Goal: Complete application form: Complete application form

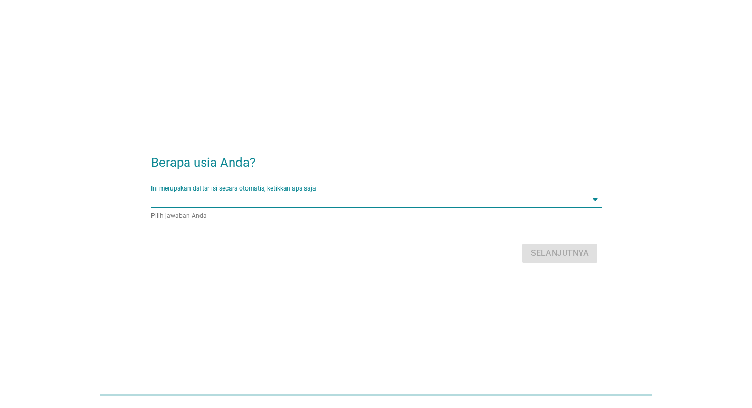
click at [335, 205] on input "Ini merupakan daftar isi secara otomatis, ketikkan apa saja" at bounding box center [369, 199] width 436 height 17
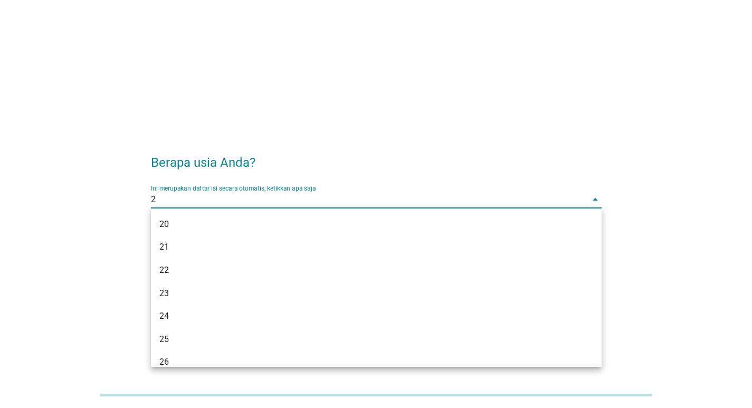
type input "28"
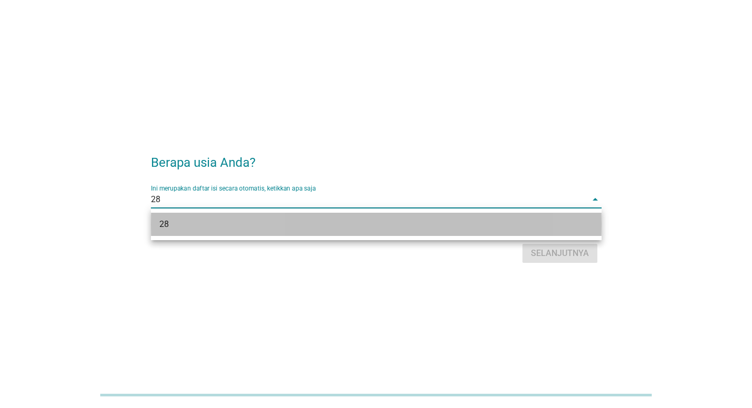
click at [335, 215] on div "28" at bounding box center [376, 224] width 450 height 23
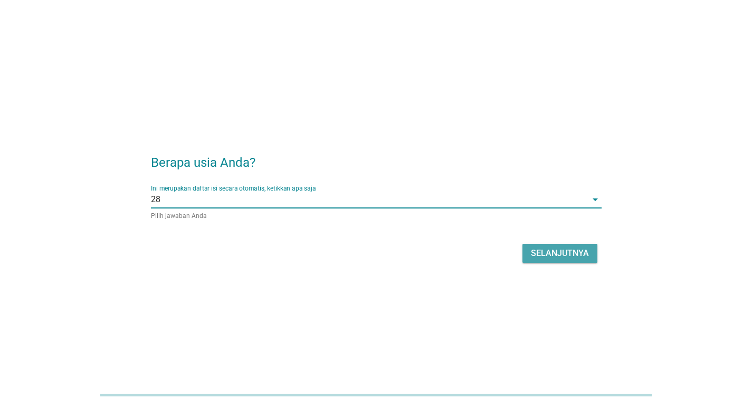
click at [550, 244] on button "Selanjutnya" at bounding box center [559, 253] width 75 height 19
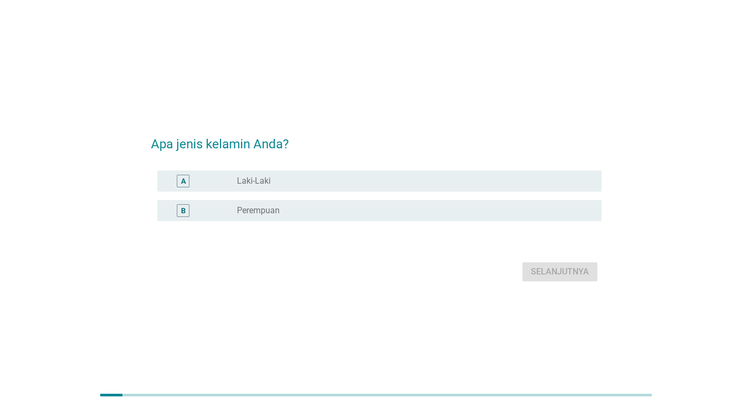
click at [324, 187] on div "radio_button_unchecked Laki-Laki" at bounding box center [415, 181] width 356 height 13
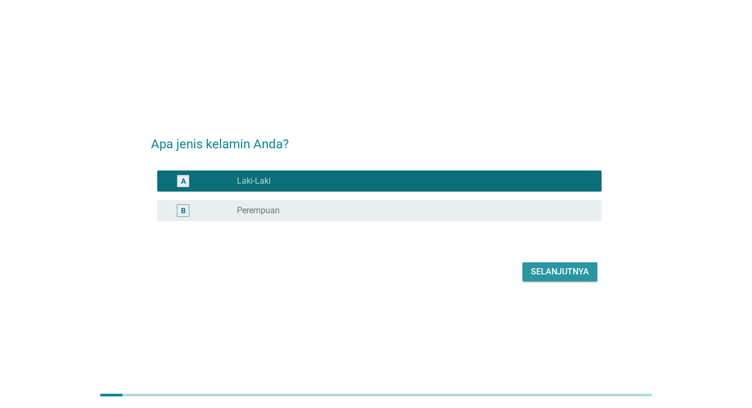
click at [575, 272] on div "Selanjutnya" at bounding box center [560, 271] width 58 height 13
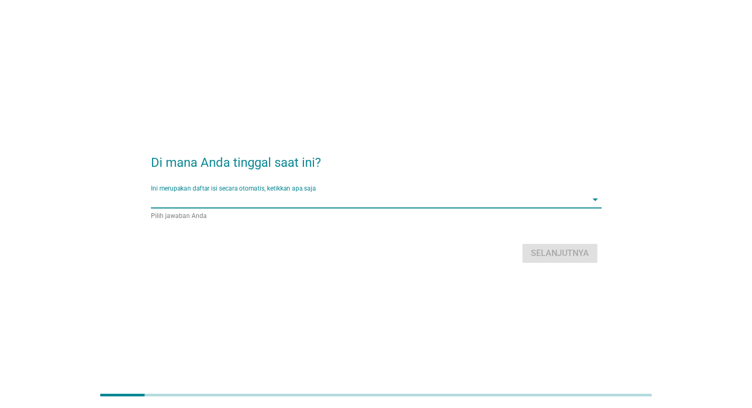
click at [380, 203] on input "Ini merupakan daftar isi secara otomatis, ketikkan apa saja" at bounding box center [369, 199] width 436 height 17
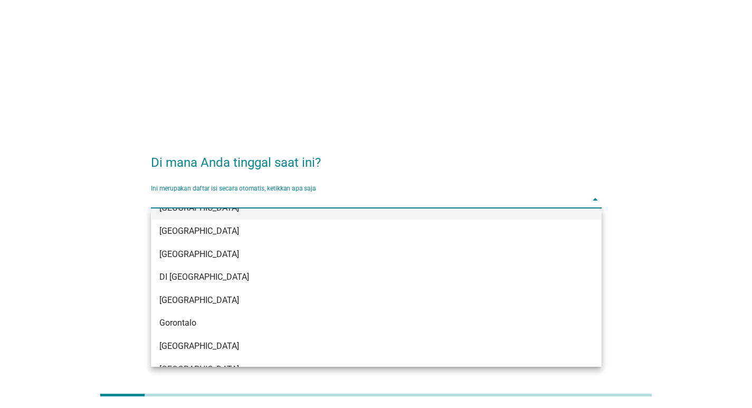
scroll to position [105, 0]
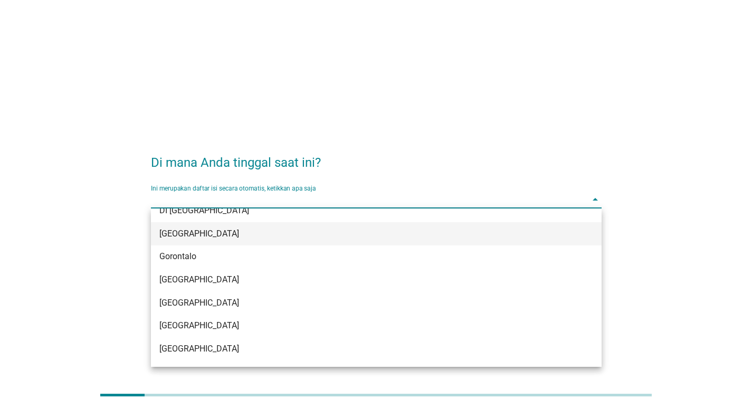
click at [208, 225] on div "[GEOGRAPHIC_DATA]" at bounding box center [376, 233] width 450 height 23
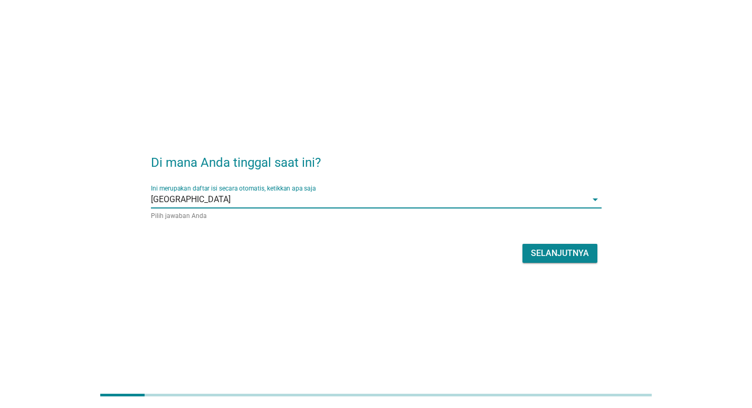
click at [546, 256] on div "Selanjutnya" at bounding box center [560, 253] width 58 height 13
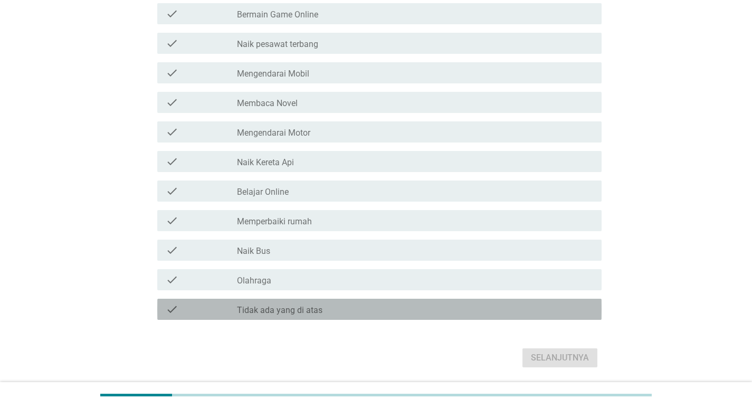
click at [328, 303] on div "check_box_outline_blank Tidak ada yang di atas" at bounding box center [415, 309] width 356 height 13
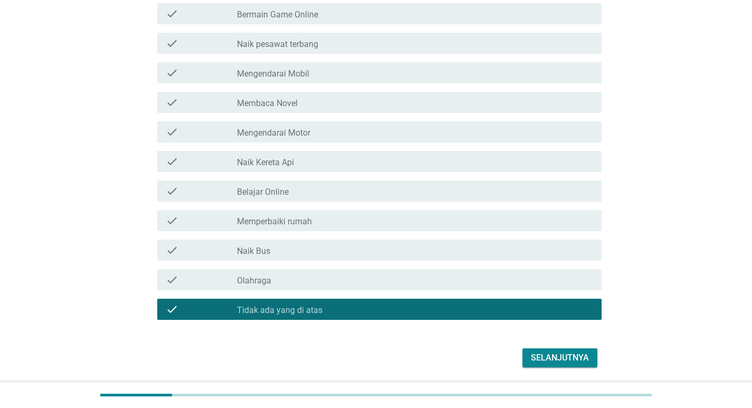
click at [335, 302] on div "check check_box_outline_blank Tidak ada yang di atas" at bounding box center [379, 309] width 444 height 21
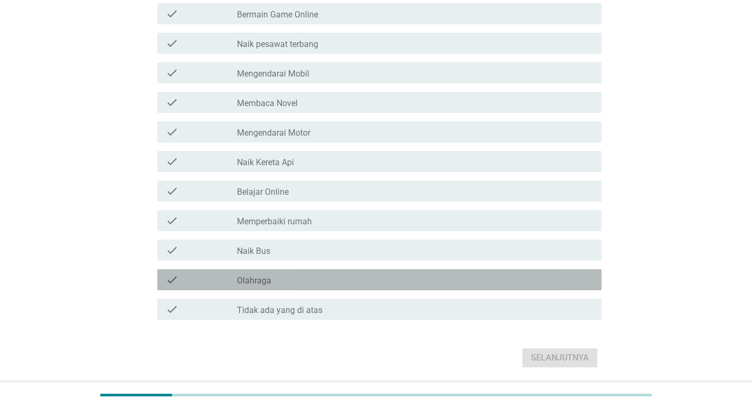
click at [340, 284] on div "check_box_outline_blank Olahraga" at bounding box center [415, 279] width 356 height 13
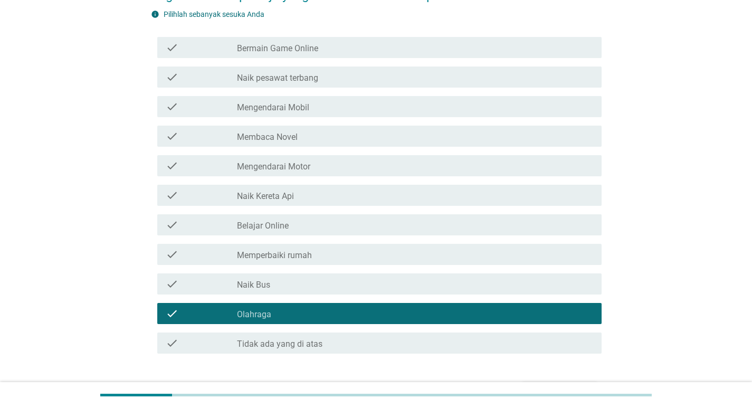
scroll to position [53, 0]
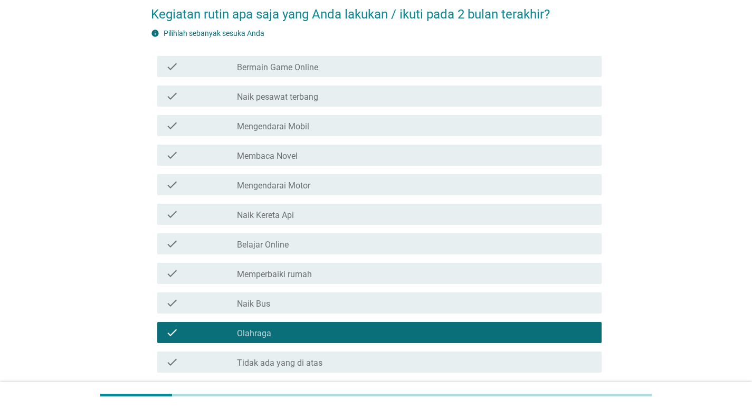
click at [307, 373] on div "check check_box_outline_blank Tidak ada yang di atas" at bounding box center [376, 362] width 450 height 30
click at [311, 360] on label "Tidak ada yang di atas" at bounding box center [279, 363] width 85 height 11
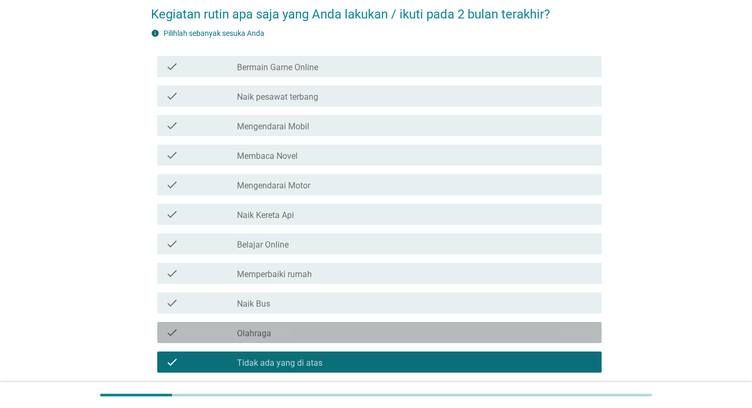
click at [310, 334] on div "check_box_outline_blank Olahraga" at bounding box center [415, 332] width 356 height 13
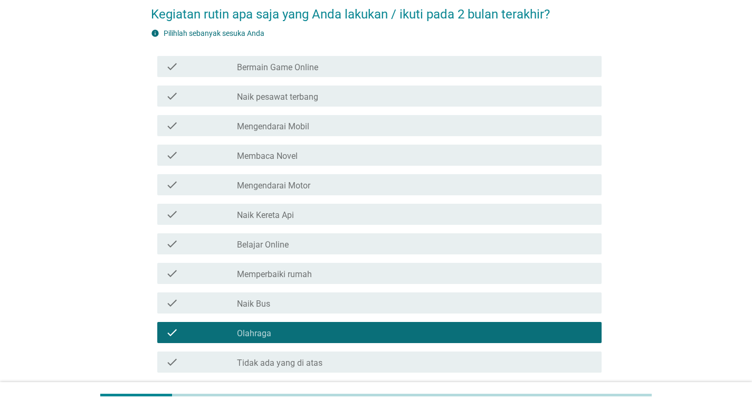
click at [321, 255] on div "check check_box_outline_blank Belajar Online" at bounding box center [376, 244] width 450 height 30
click at [322, 246] on div "check_box_outline_blank Belajar Online" at bounding box center [415, 243] width 356 height 13
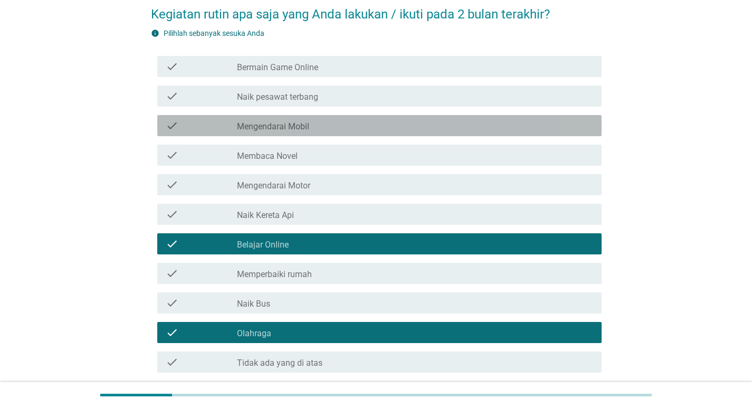
click at [320, 121] on div "check_box_outline_blank Mengendarai Mobil" at bounding box center [415, 125] width 356 height 13
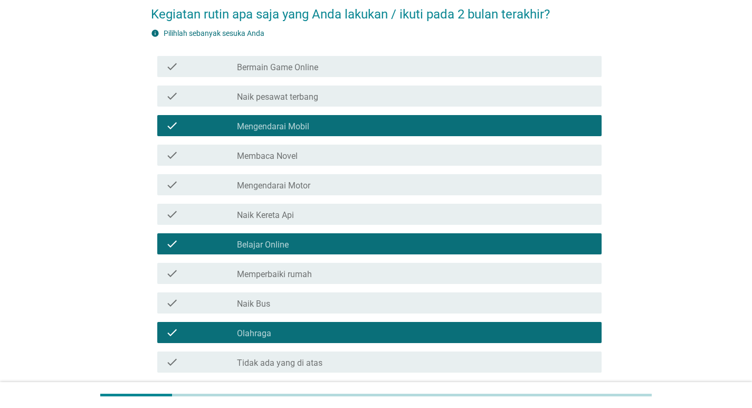
click at [330, 67] on div "check_box_outline_blank Bermain Game Online" at bounding box center [415, 66] width 356 height 13
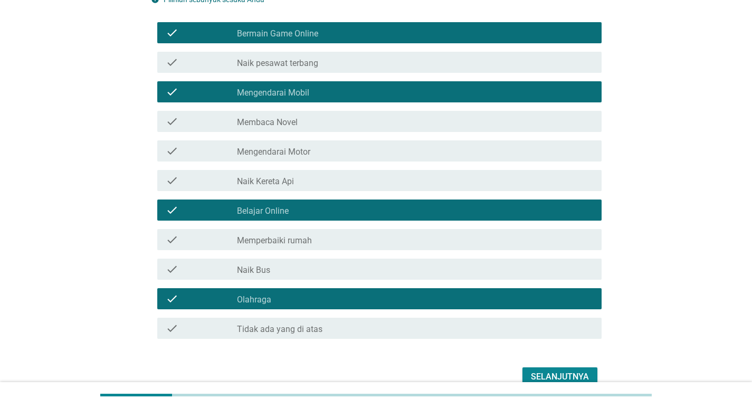
scroll to position [105, 0]
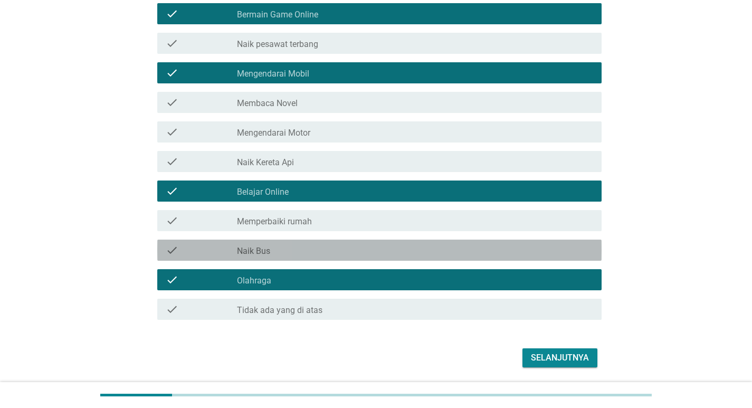
click at [351, 247] on div "check_box_outline_blank Naik Bus" at bounding box center [415, 250] width 356 height 13
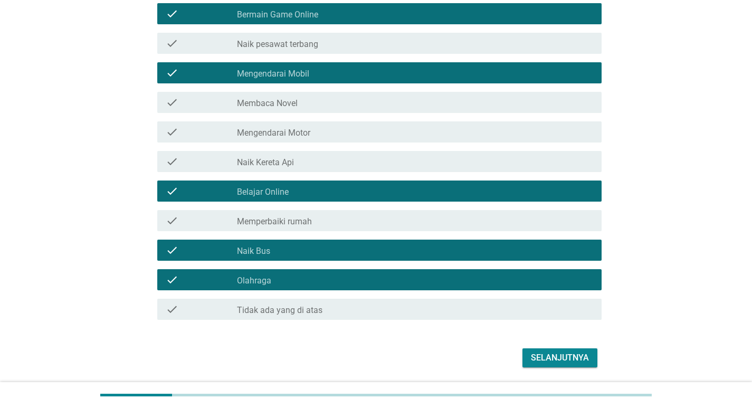
click at [512, 345] on div "Selanjutnya" at bounding box center [376, 357] width 450 height 25
click at [540, 355] on div "Selanjutnya" at bounding box center [560, 357] width 58 height 13
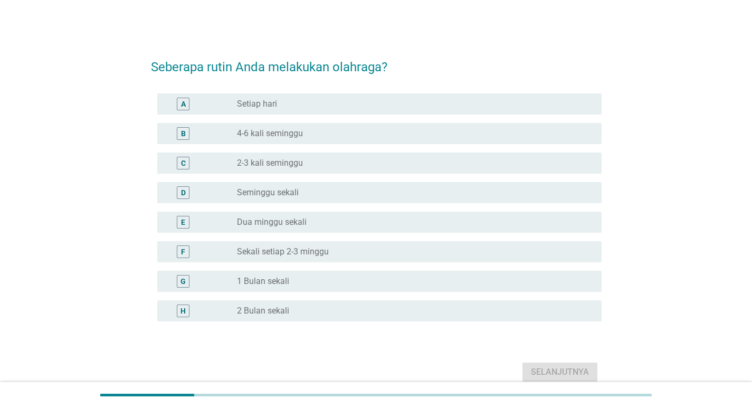
click at [334, 165] on div "radio_button_unchecked 2-3 kali seminggu" at bounding box center [411, 163] width 348 height 11
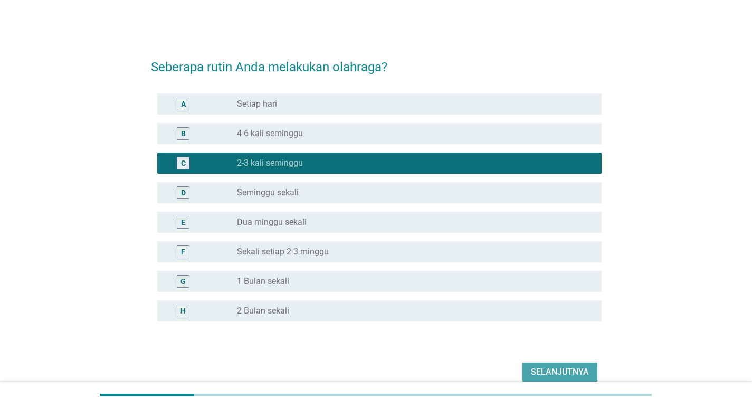
click at [523, 365] on button "Selanjutnya" at bounding box center [559, 371] width 75 height 19
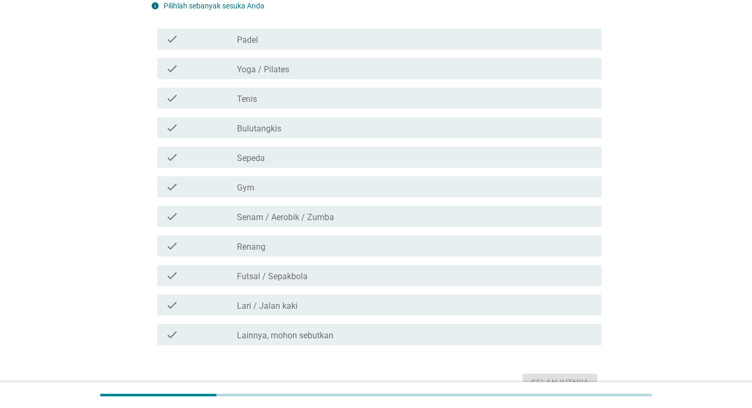
scroll to position [105, 0]
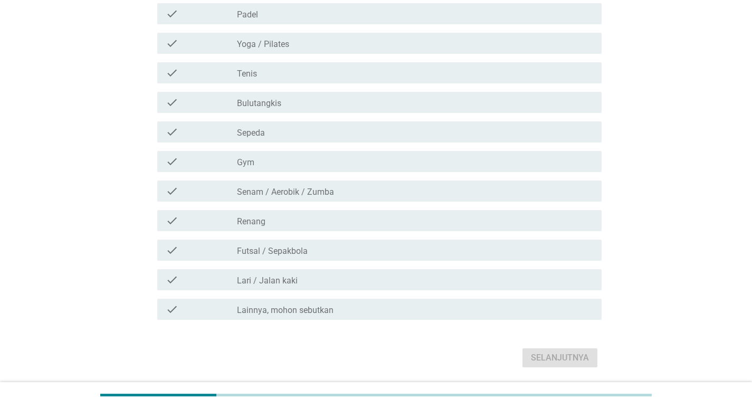
click at [285, 162] on div "check_box_outline_blank Gym" at bounding box center [415, 161] width 356 height 13
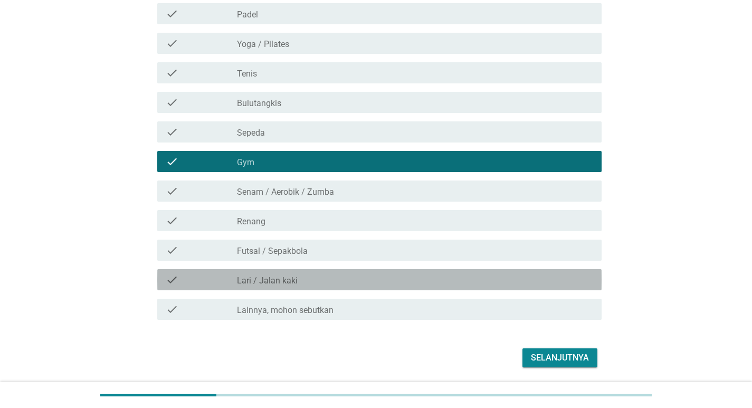
click at [320, 274] on div "check_box_outline_blank Lari / Jalan kaki" at bounding box center [415, 279] width 356 height 13
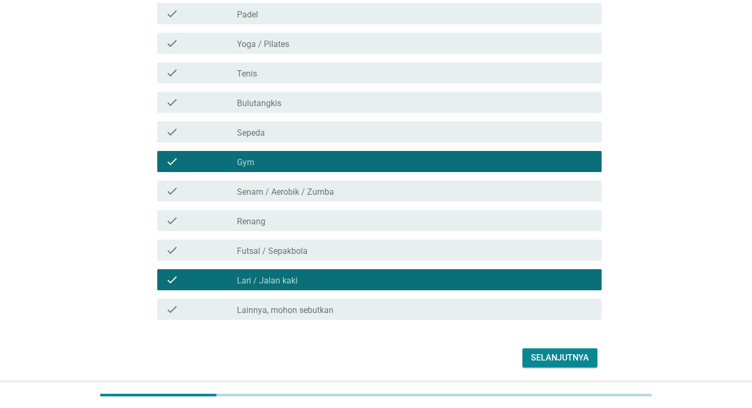
click at [562, 364] on button "Selanjutnya" at bounding box center [559, 357] width 75 height 19
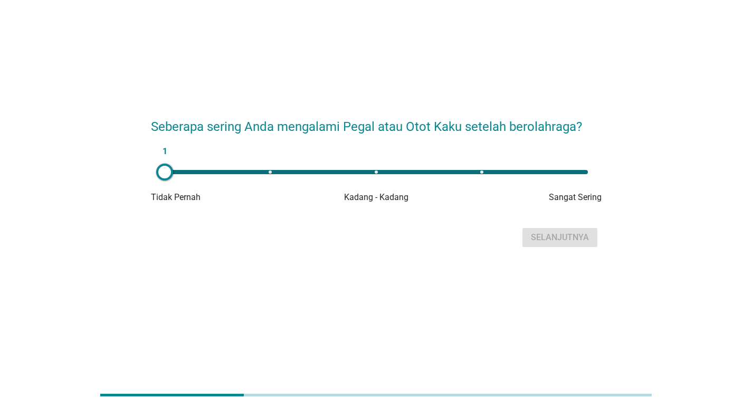
scroll to position [0, 0]
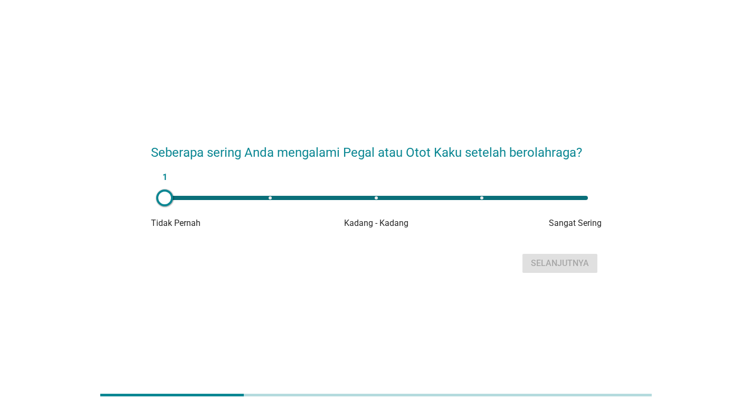
click at [390, 197] on div "1" at bounding box center [376, 198] width 423 height 4
click at [379, 196] on div "3" at bounding box center [376, 198] width 423 height 4
click at [269, 198] on div "3" at bounding box center [376, 198] width 423 height 4
type input "2"
click at [545, 264] on div "Selanjutnya" at bounding box center [560, 263] width 58 height 13
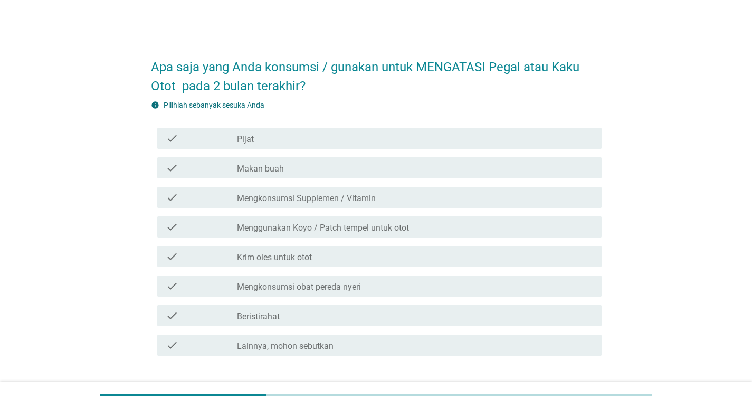
click at [340, 285] on label "Mengkonsumsi obat pereda nyeri" at bounding box center [299, 287] width 124 height 11
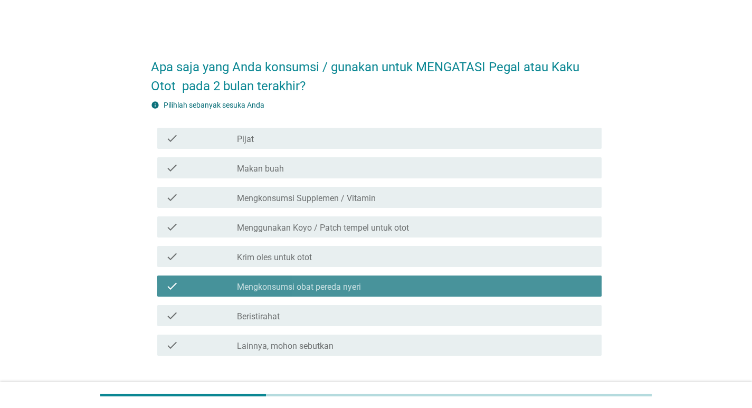
click at [347, 253] on div "check_box_outline_blank Krim oles untuk otot" at bounding box center [415, 256] width 356 height 13
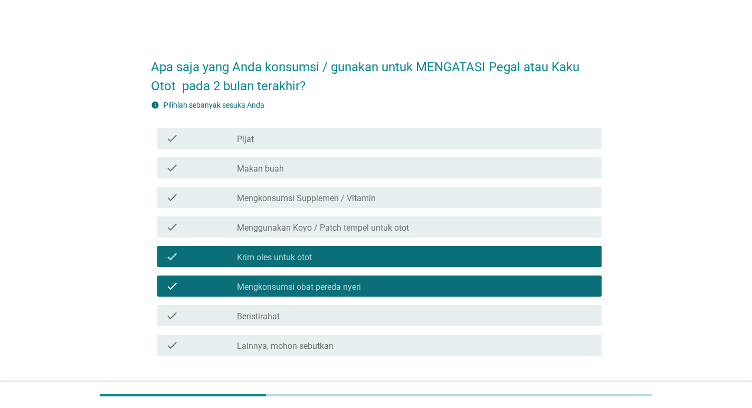
click at [314, 322] on div "check check_box_outline_blank Beristirahat" at bounding box center [379, 315] width 444 height 21
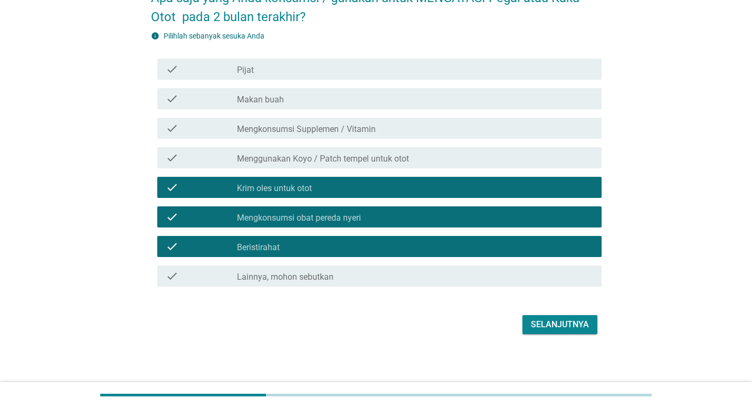
scroll to position [71, 0]
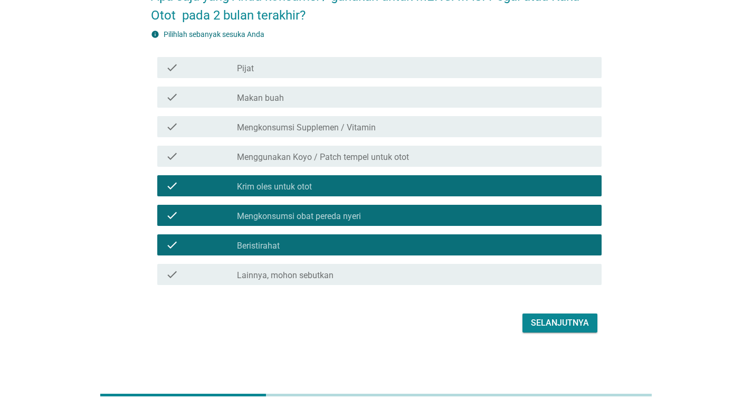
click at [554, 322] on div "Selanjutnya" at bounding box center [560, 322] width 58 height 13
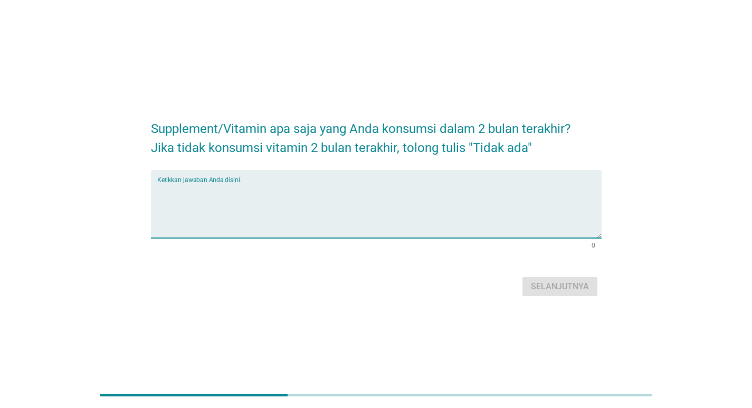
click at [359, 193] on textarea "Ketikkan jawaban Anda disini." at bounding box center [379, 209] width 444 height 55
type textarea "Tidak ada"
click at [578, 293] on button "Selanjutnya" at bounding box center [559, 286] width 75 height 19
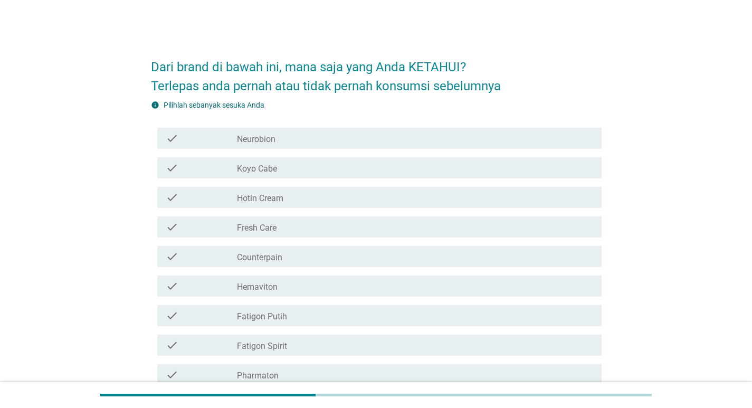
click at [322, 166] on div "check_box_outline_blank Koyo Cabe" at bounding box center [415, 167] width 356 height 13
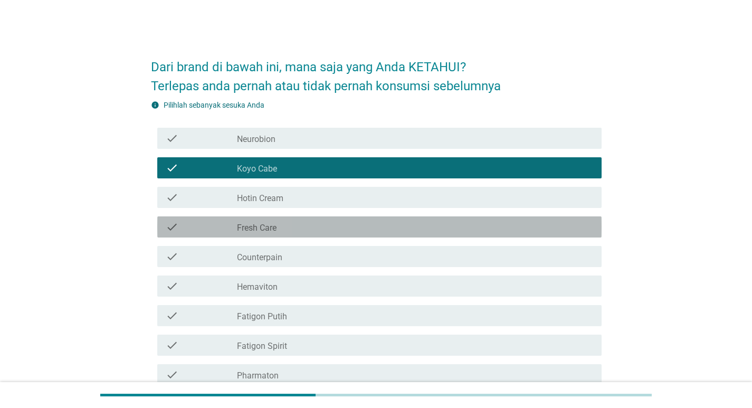
click at [289, 217] on div "check check_box_outline_blank Fresh Care" at bounding box center [379, 226] width 444 height 21
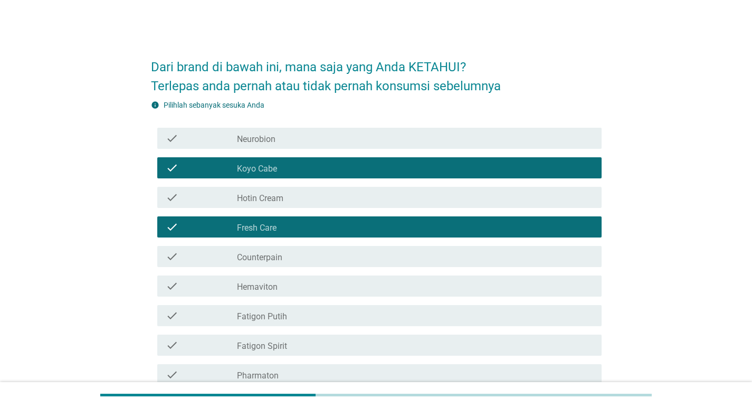
drag, startPoint x: 286, startPoint y: 260, endPoint x: 289, endPoint y: 273, distance: 12.9
click at [287, 262] on div "check_box_outline_blank Counterpain" at bounding box center [415, 256] width 356 height 13
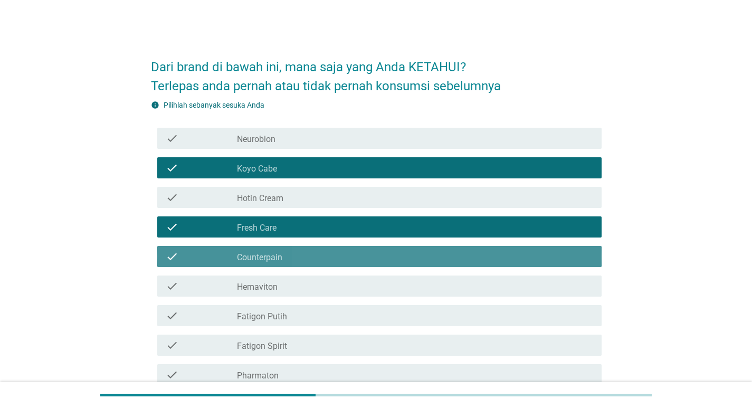
click at [291, 286] on div "check_box_outline_blank Hemaviton" at bounding box center [415, 286] width 356 height 13
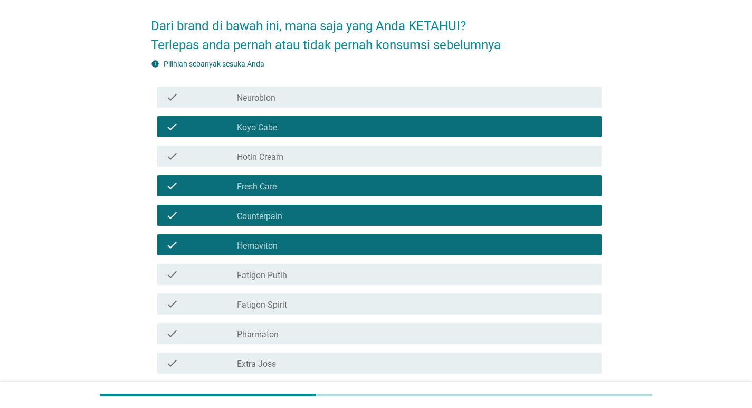
scroll to position [105, 0]
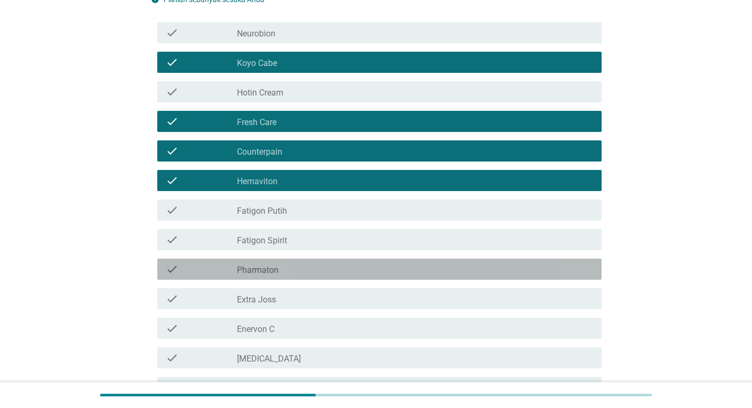
click at [287, 268] on div "check_box_outline_blank Pharmaton" at bounding box center [415, 269] width 356 height 13
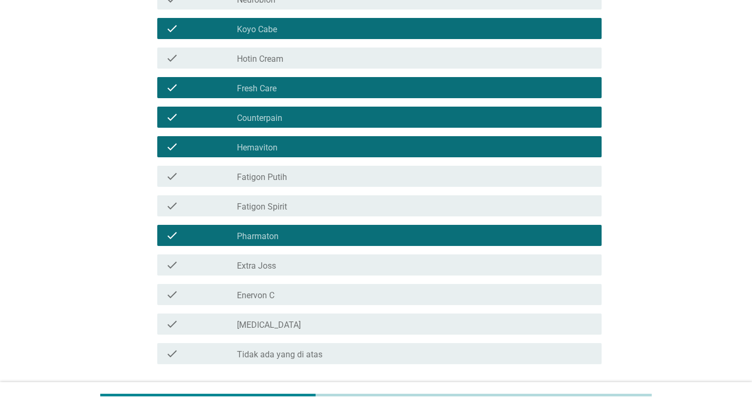
scroll to position [158, 0]
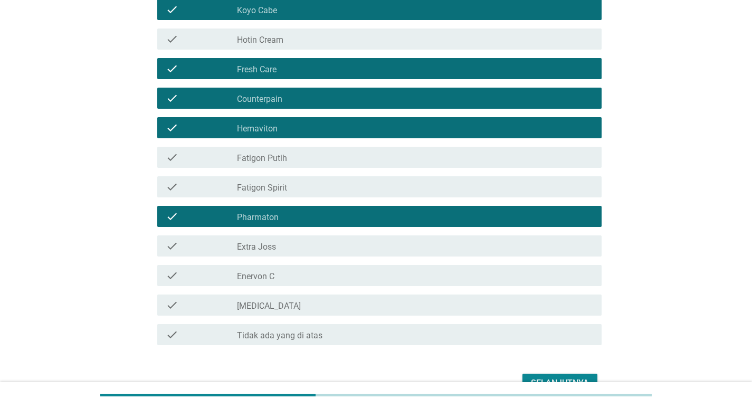
click at [357, 293] on div "check check_box_outline_blank [MEDICAL_DATA]" at bounding box center [376, 305] width 450 height 30
drag, startPoint x: 350, startPoint y: 303, endPoint x: 367, endPoint y: 311, distance: 19.3
click at [349, 303] on div "check_box_outline_blank [MEDICAL_DATA]" at bounding box center [415, 305] width 356 height 13
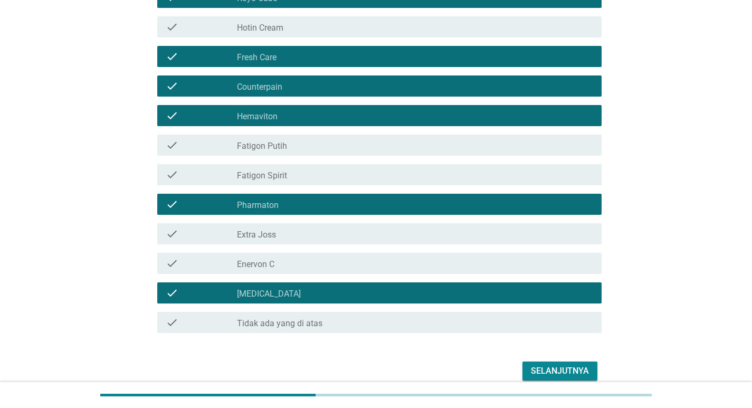
scroll to position [211, 0]
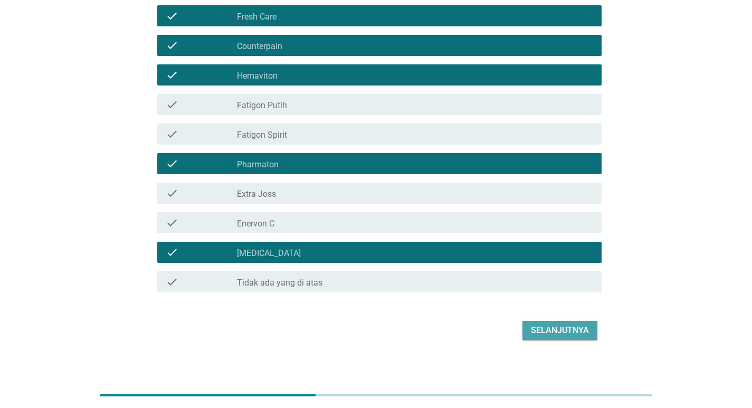
click at [541, 338] on button "Selanjutnya" at bounding box center [559, 330] width 75 height 19
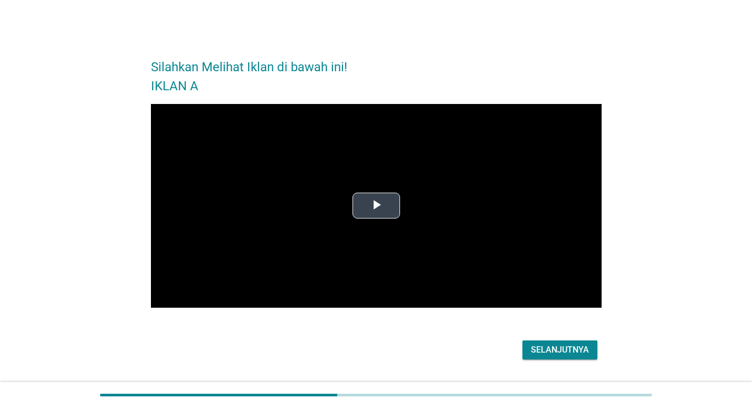
click at [376, 206] on span "Video Player" at bounding box center [376, 206] width 0 height 0
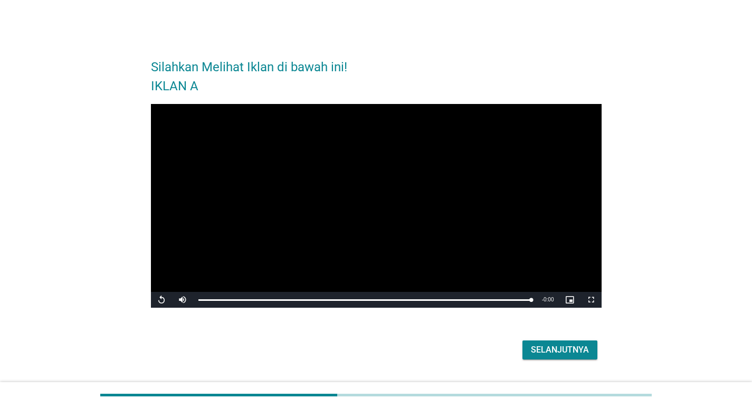
click at [536, 342] on button "Selanjutnya" at bounding box center [559, 349] width 75 height 19
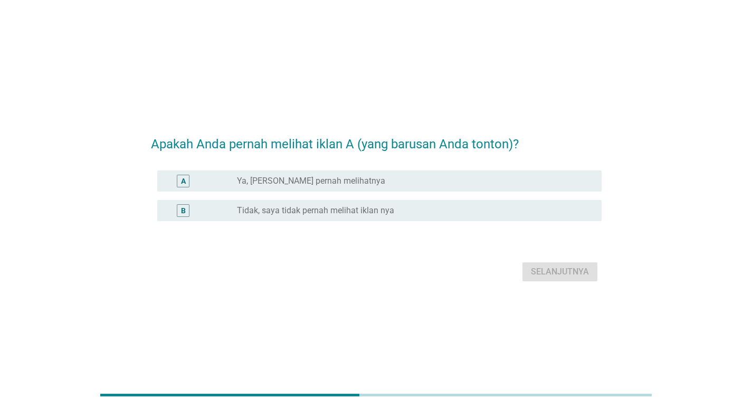
click at [419, 208] on div "radio_button_unchecked Tidak, saya tidak pernah melihat iklan nya" at bounding box center [411, 210] width 348 height 11
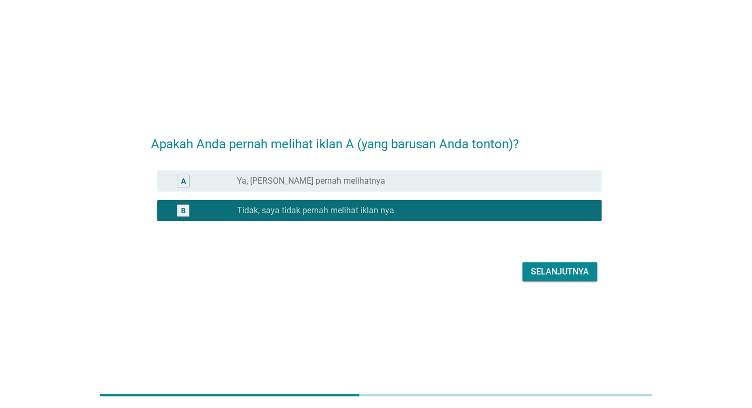
click at [571, 280] on button "Selanjutnya" at bounding box center [559, 271] width 75 height 19
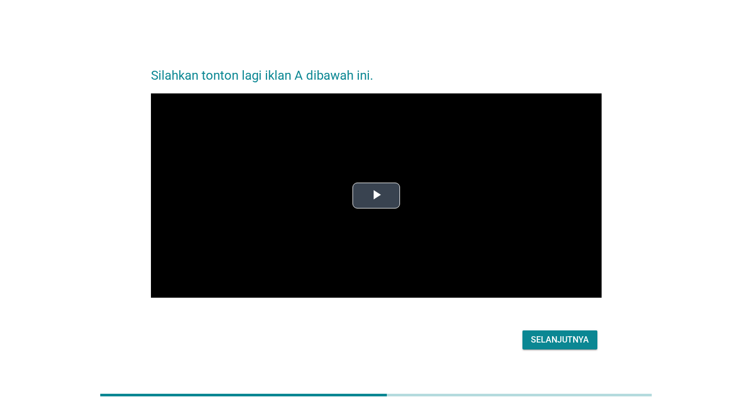
click at [432, 235] on video "Video Player" at bounding box center [376, 195] width 450 height 204
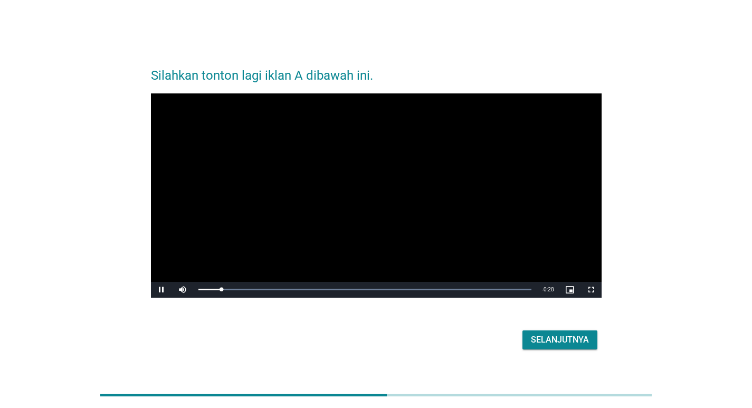
click at [547, 338] on div "Selanjutnya" at bounding box center [560, 339] width 58 height 13
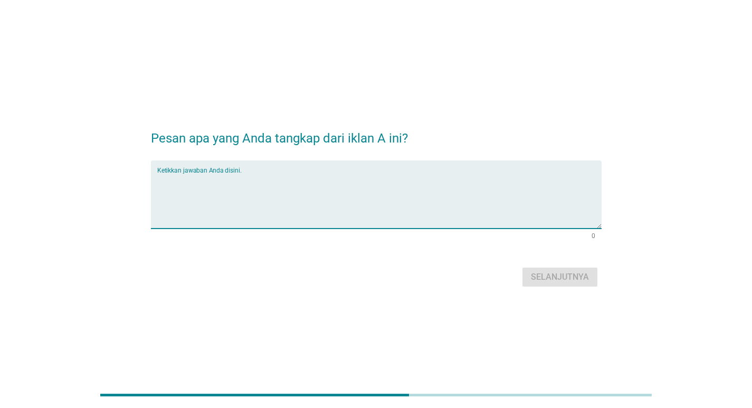
click at [338, 182] on textarea "Ketikkan jawaban Anda disini." at bounding box center [379, 200] width 444 height 55
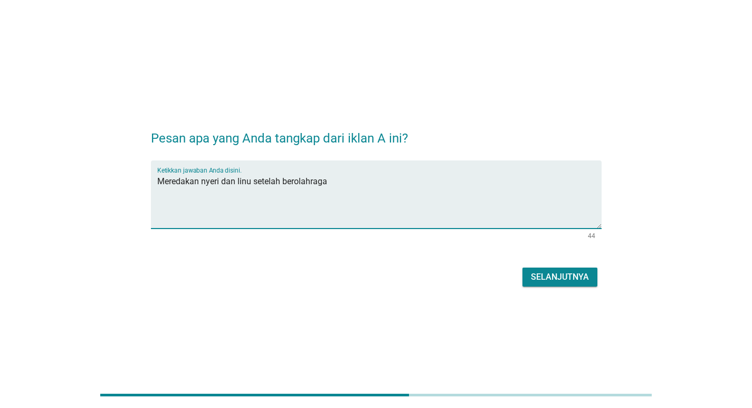
type textarea "Meredakan nyeri dan linu setelah berolahraga"
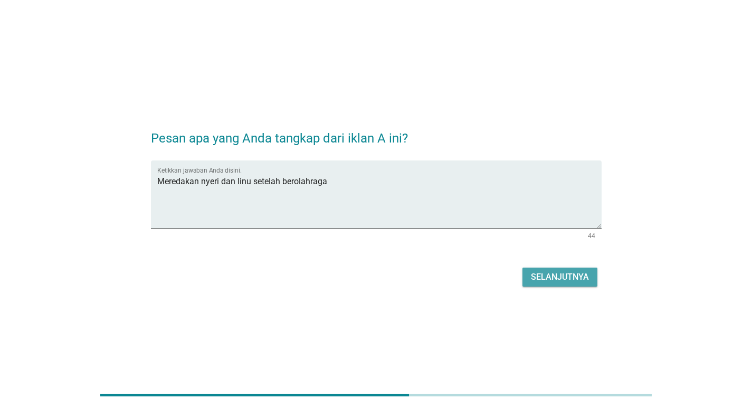
click at [554, 269] on button "Selanjutnya" at bounding box center [559, 276] width 75 height 19
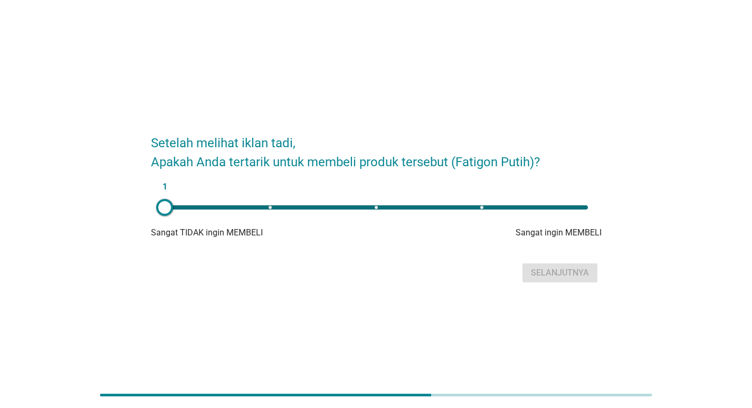
click at [483, 207] on div "1" at bounding box center [376, 207] width 423 height 4
type input "4"
click at [554, 271] on div "Selanjutnya" at bounding box center [560, 272] width 58 height 13
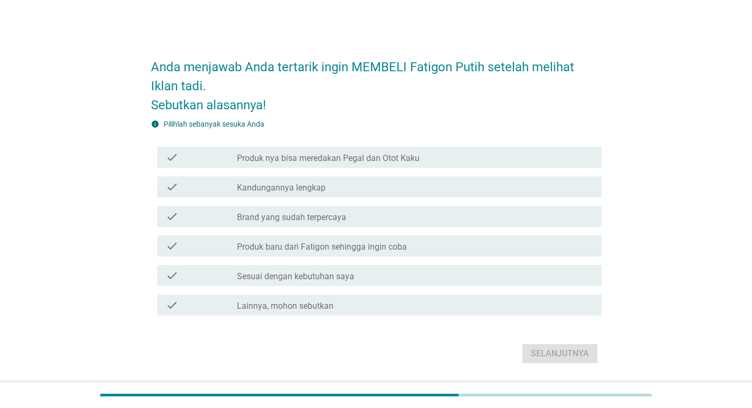
click at [384, 161] on label "Produk nya bisa meredakan Pegal dan Otot Kaku" at bounding box center [328, 158] width 182 height 11
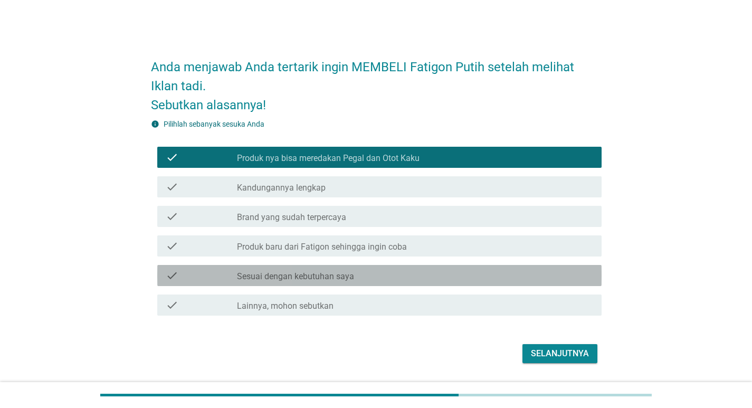
click at [369, 272] on div "check_box_outline_blank Sesuai dengan kebutuhan saya" at bounding box center [415, 275] width 356 height 13
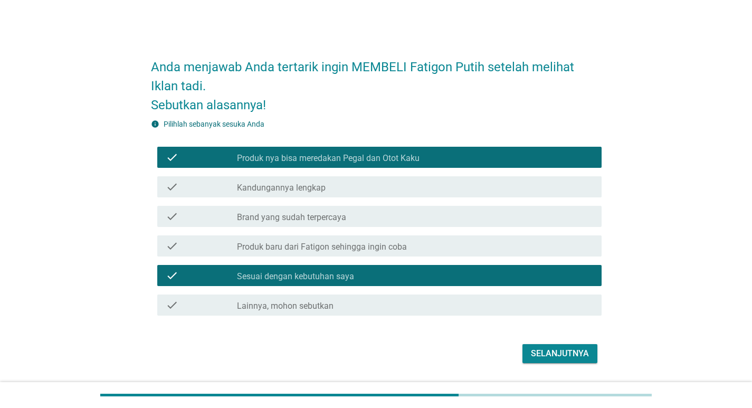
click at [531, 348] on div "Selanjutnya" at bounding box center [560, 353] width 58 height 13
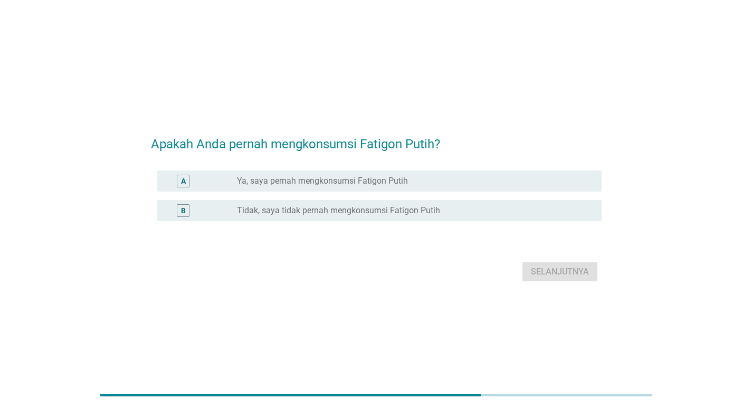
click at [338, 218] on div "B radio_button_unchecked Tidak, saya tidak pernah mengkonsumsi Fatigon Putih" at bounding box center [379, 210] width 444 height 21
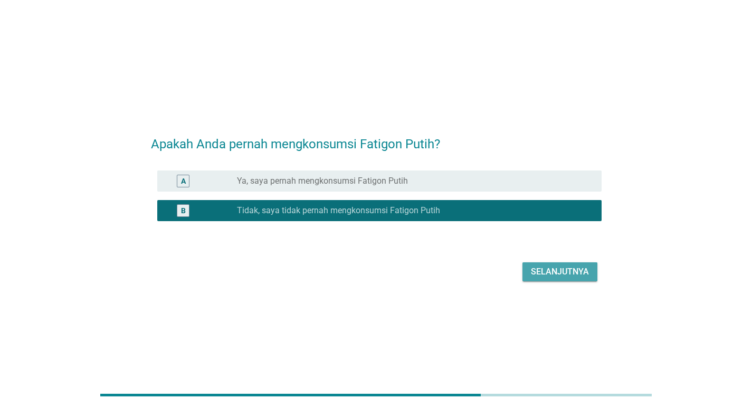
click at [578, 265] on div "Selanjutnya" at bounding box center [560, 271] width 58 height 13
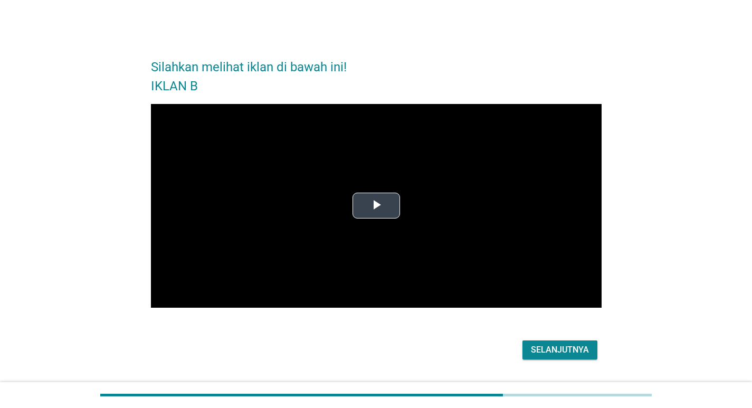
click at [430, 216] on video "Video Player" at bounding box center [376, 206] width 450 height 204
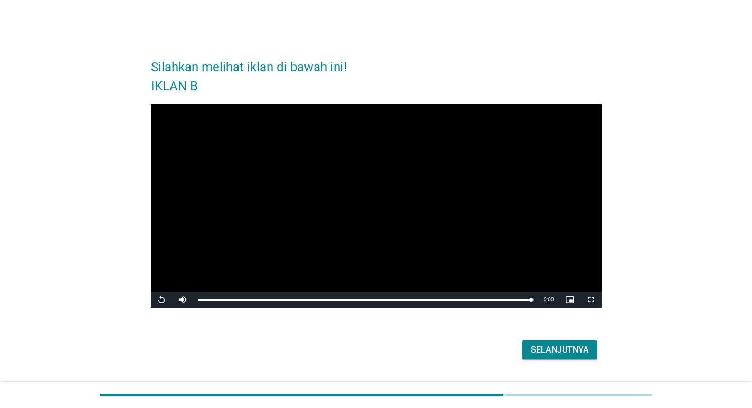
click at [531, 342] on div "Selanjutnya" at bounding box center [376, 349] width 450 height 25
click at [533, 344] on div "Selanjutnya" at bounding box center [560, 349] width 58 height 13
